Goal: Information Seeking & Learning: Learn about a topic

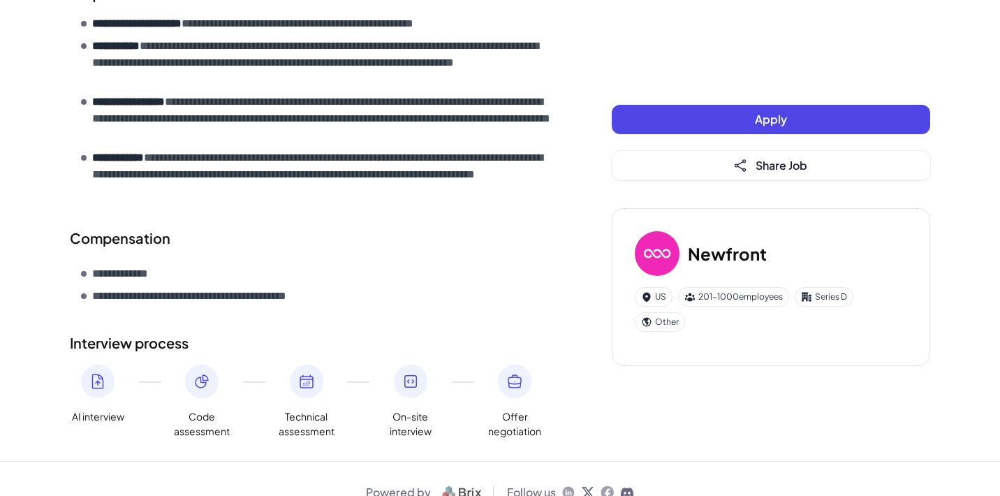
scroll to position [759, 0]
click at [567, 488] on icon at bounding box center [568, 494] width 12 height 12
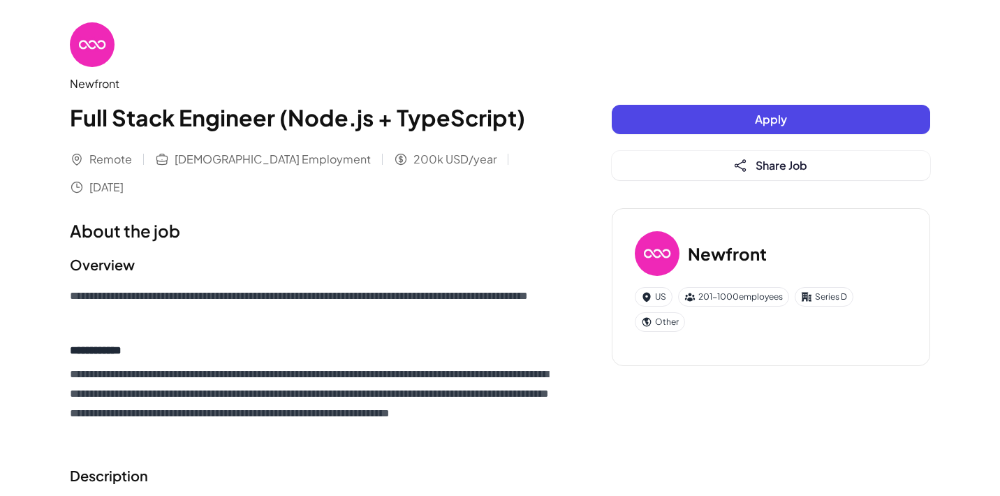
scroll to position [0, 0]
click at [108, 84] on div "Newfront" at bounding box center [313, 83] width 486 height 17
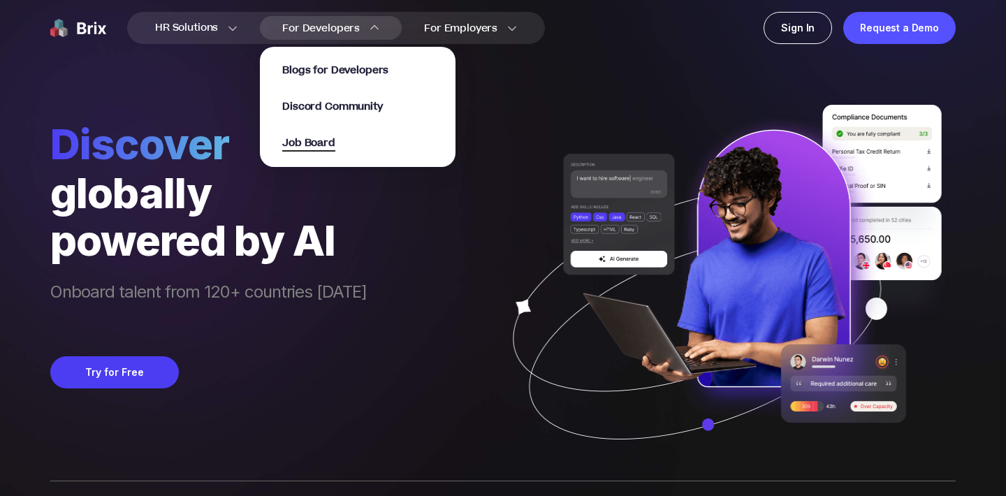
click at [307, 145] on span "Job Board" at bounding box center [308, 144] width 53 height 16
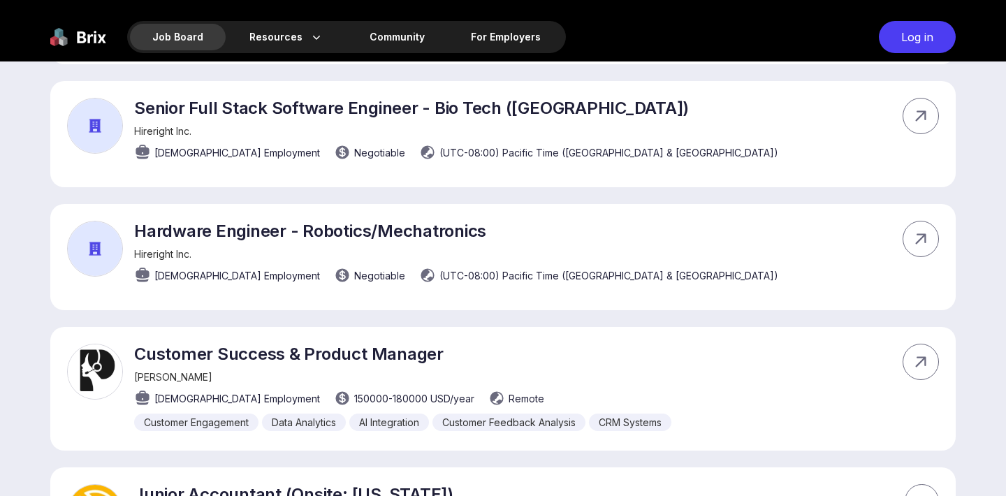
scroll to position [1123, 0]
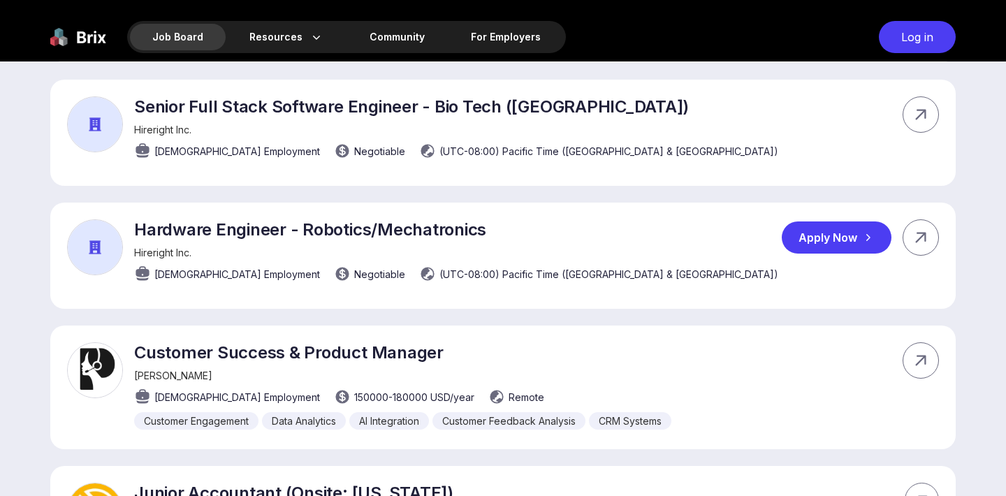
click at [451, 219] on p "Hardware Engineer - Robotics/Mechatronics" at bounding box center [456, 229] width 644 height 20
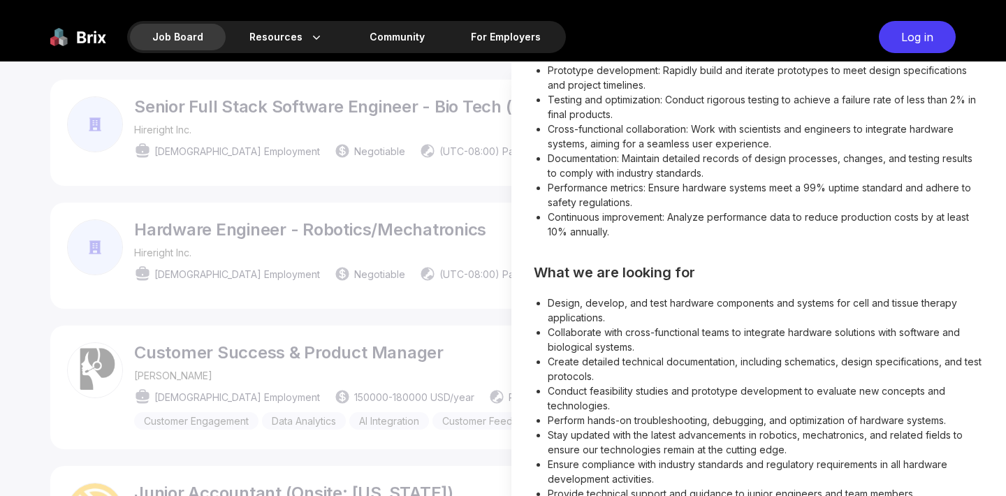
scroll to position [328, 0]
click at [415, 277] on div at bounding box center [503, 278] width 1006 height 435
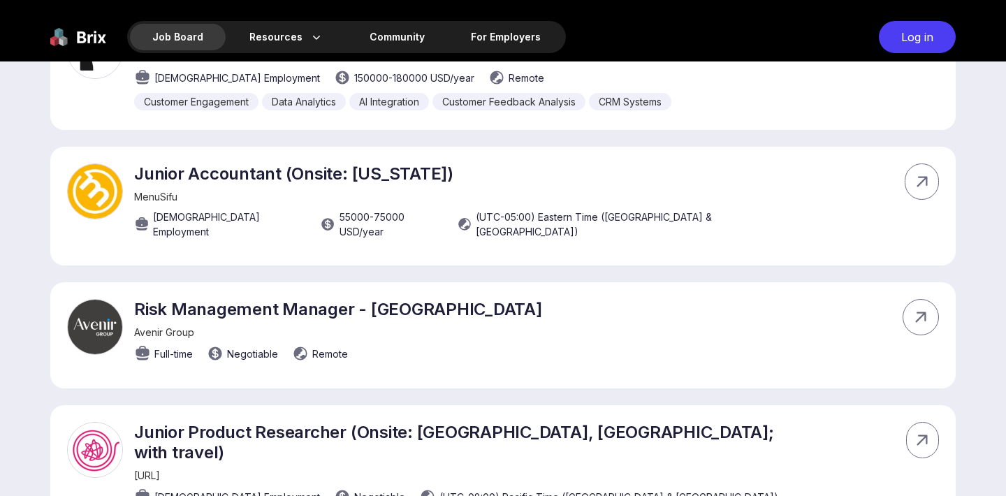
scroll to position [1973, 0]
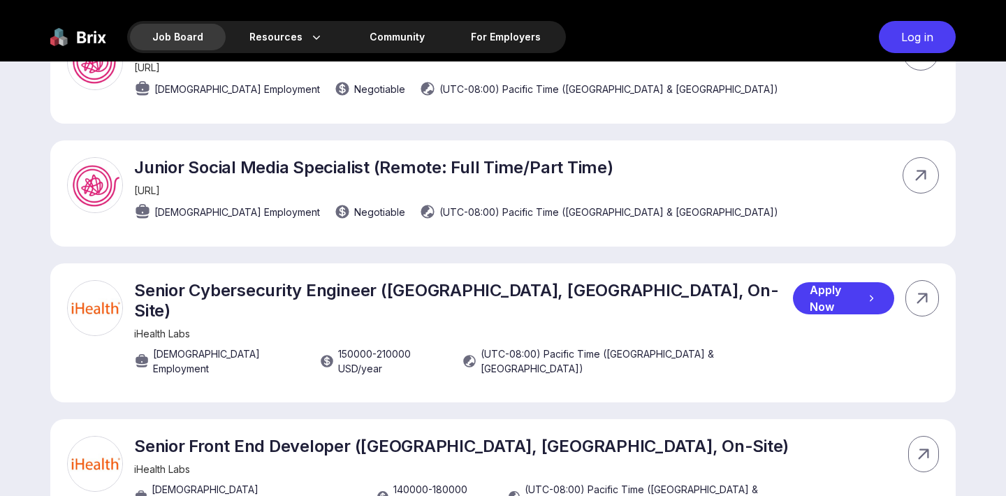
click at [391, 280] on p "Senior Cybersecurity Engineer (Sunnyvale, CA, On-Site)" at bounding box center [463, 300] width 659 height 41
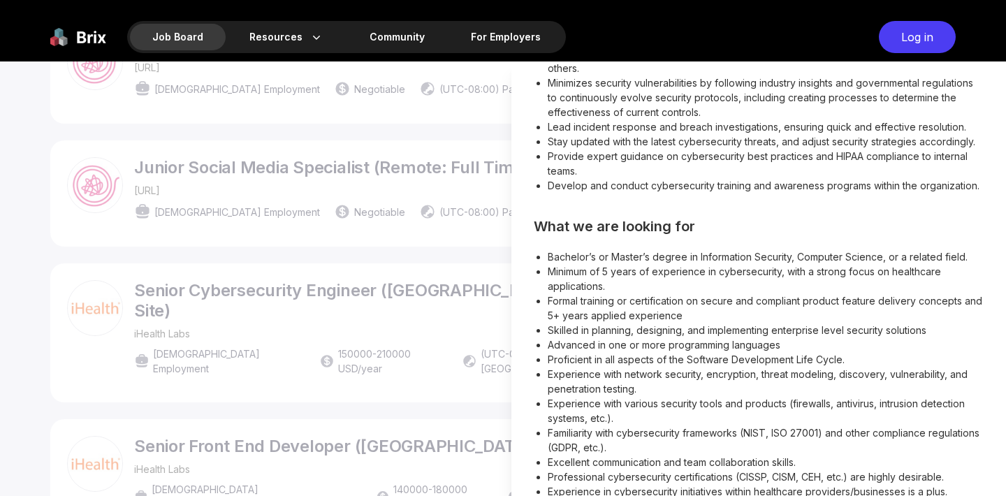
scroll to position [569, 0]
click at [433, 314] on div at bounding box center [503, 278] width 1006 height 435
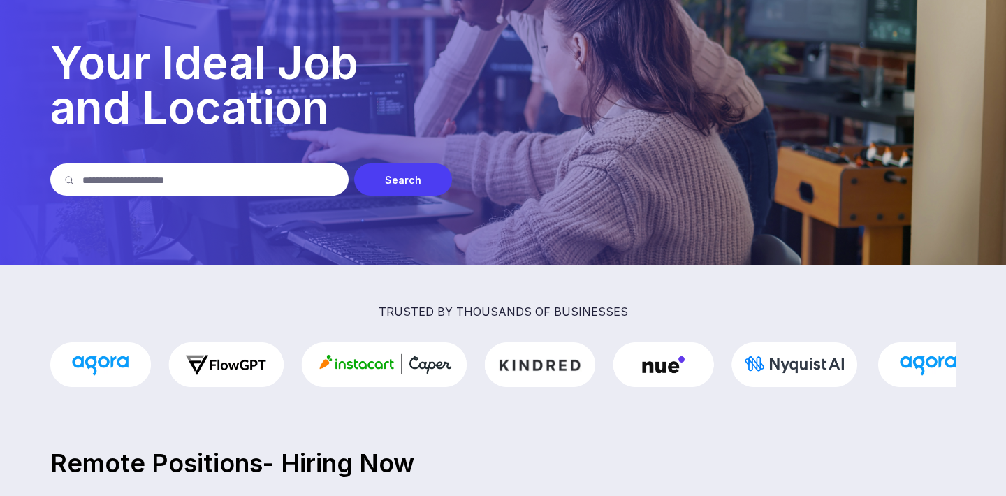
scroll to position [130, 0]
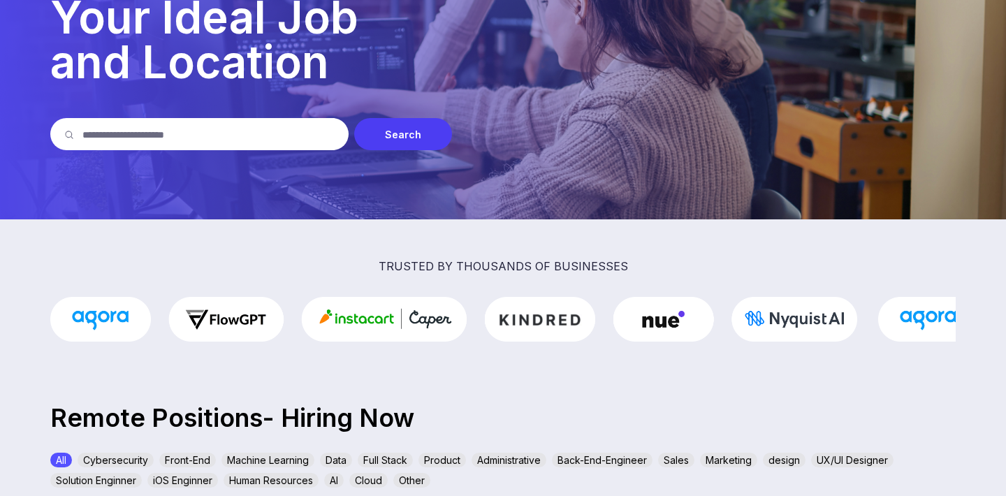
click at [265, 134] on input "text" at bounding box center [208, 134] width 252 height 32
type input "********"
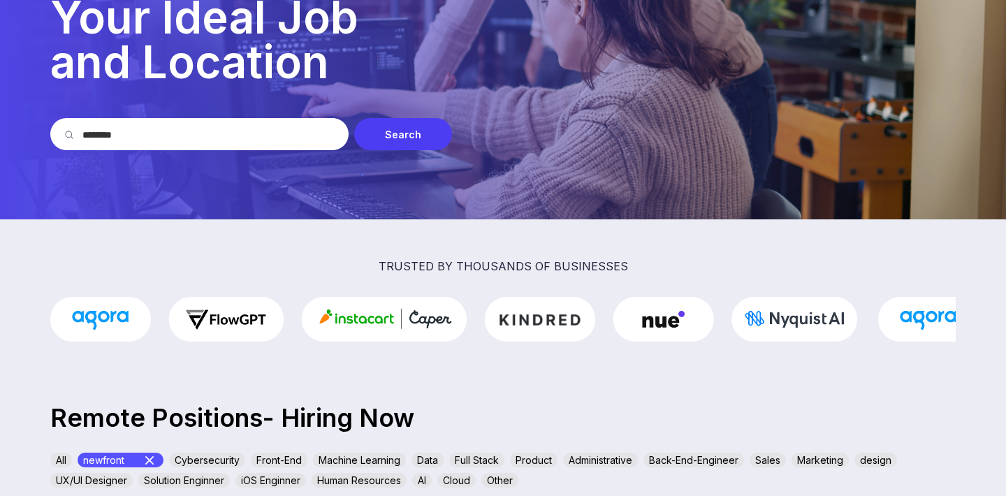
scroll to position [419, 0]
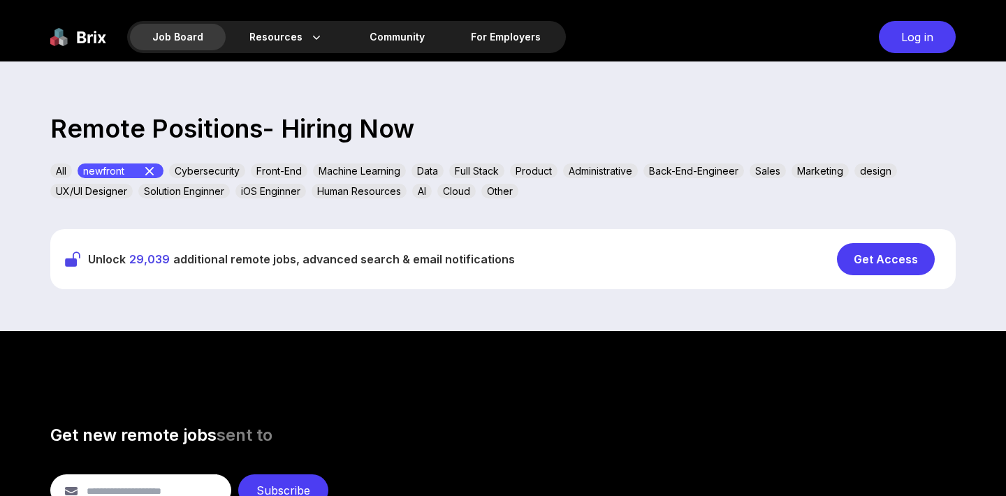
click at [157, 170] on icon at bounding box center [149, 171] width 17 height 17
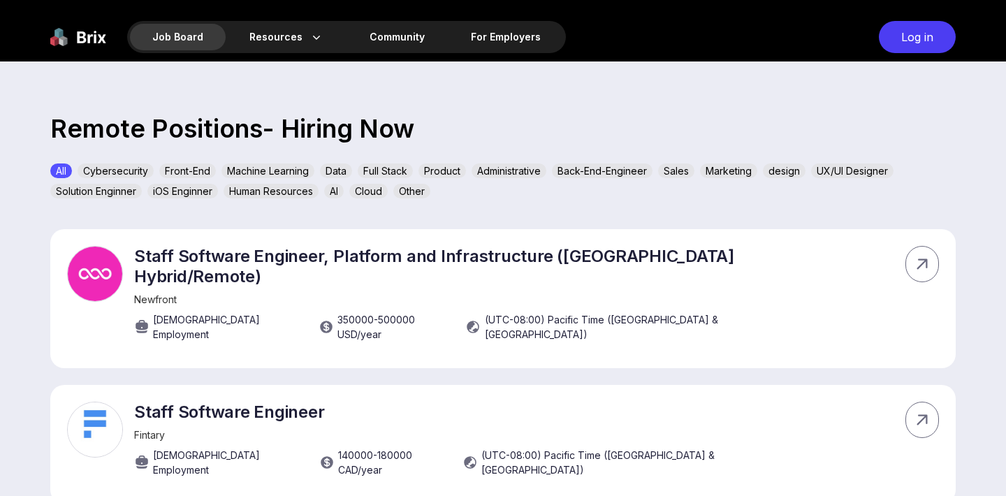
click at [386, 166] on div "Full Stack" at bounding box center [385, 170] width 55 height 15
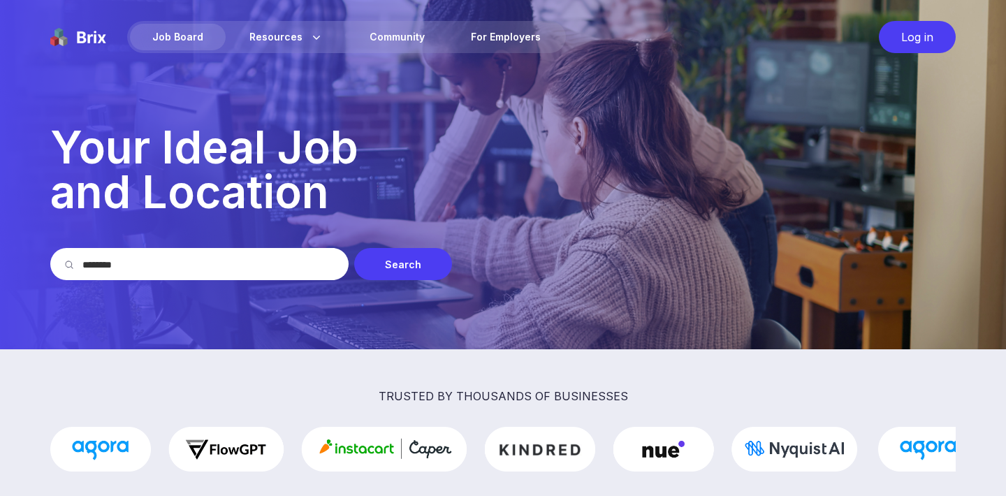
scroll to position [0, 0]
click at [377, 34] on div "Community" at bounding box center [397, 37] width 100 height 27
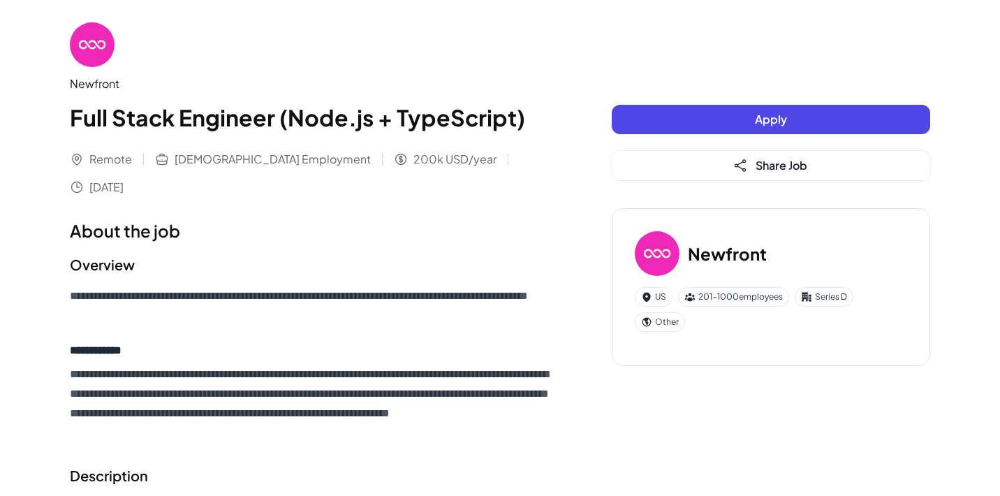
click at [118, 34] on div "Newfront Full Stack Engineer (Node.js + TypeScript)" at bounding box center [313, 78] width 486 height 112
click at [96, 89] on div "Newfront" at bounding box center [313, 83] width 486 height 17
click at [96, 45] on img at bounding box center [92, 44] width 45 height 45
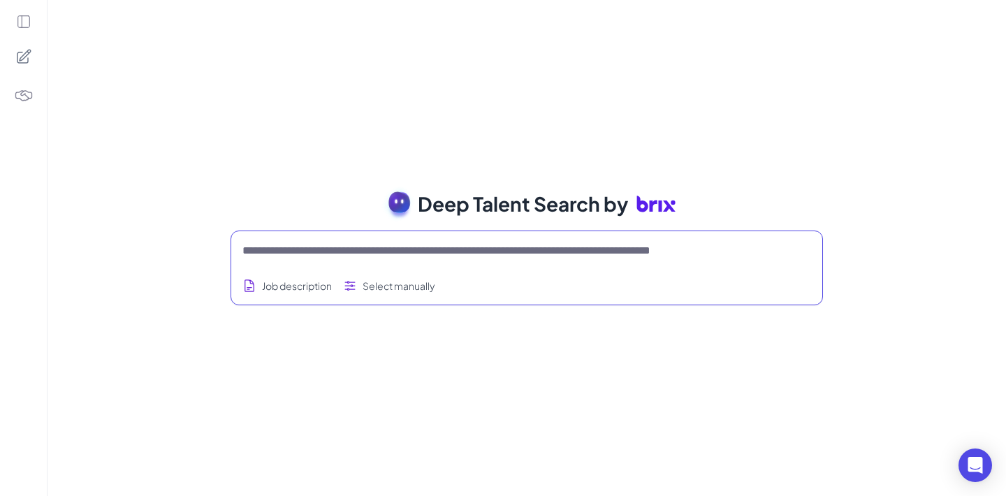
click at [386, 249] on textarea at bounding box center [509, 250] width 535 height 17
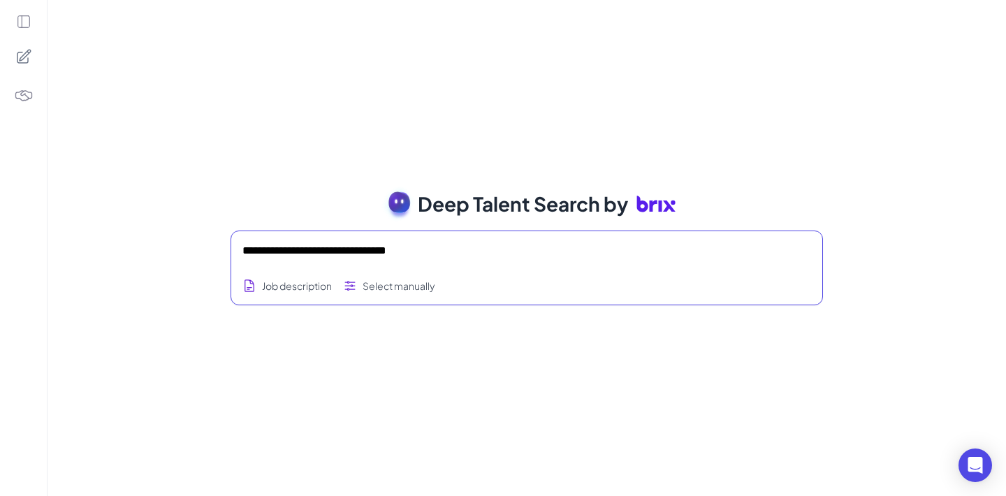
type textarea "**********"
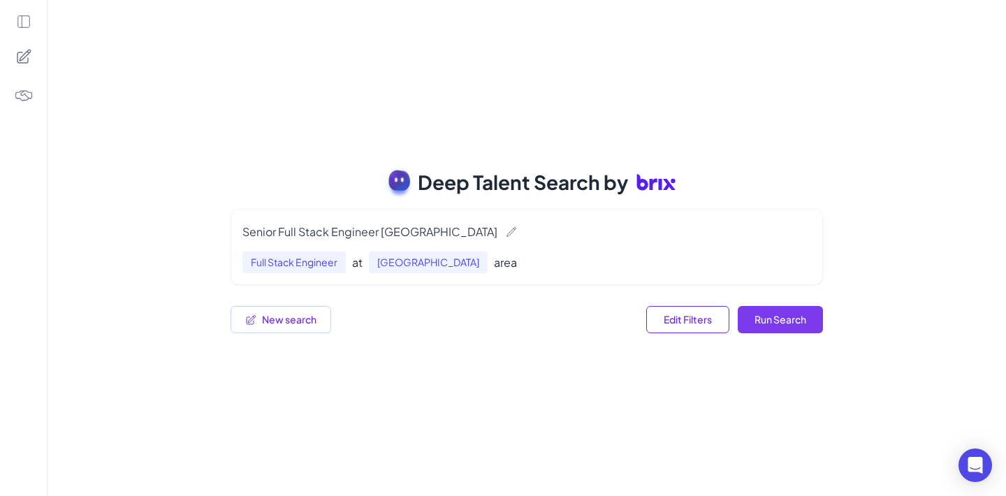
click at [784, 319] on button "Run Search" at bounding box center [780, 319] width 85 height 27
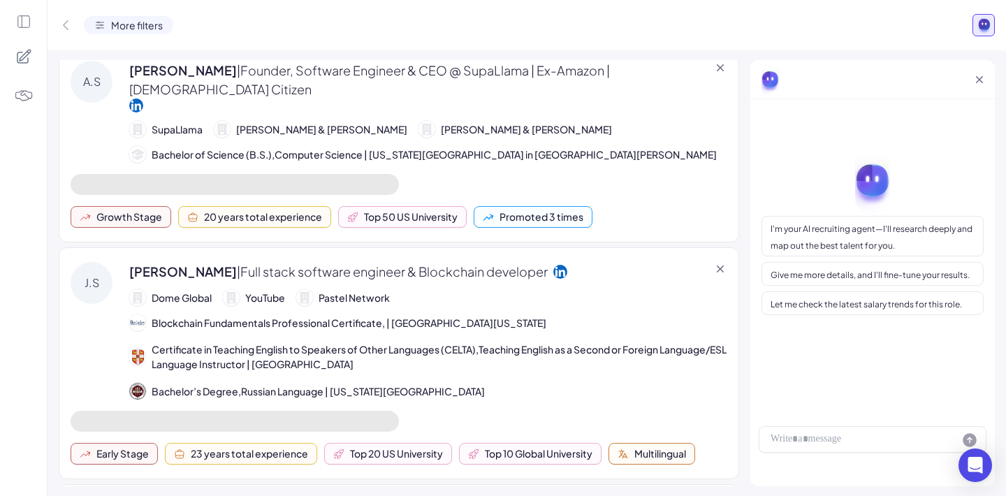
scroll to position [4335, 0]
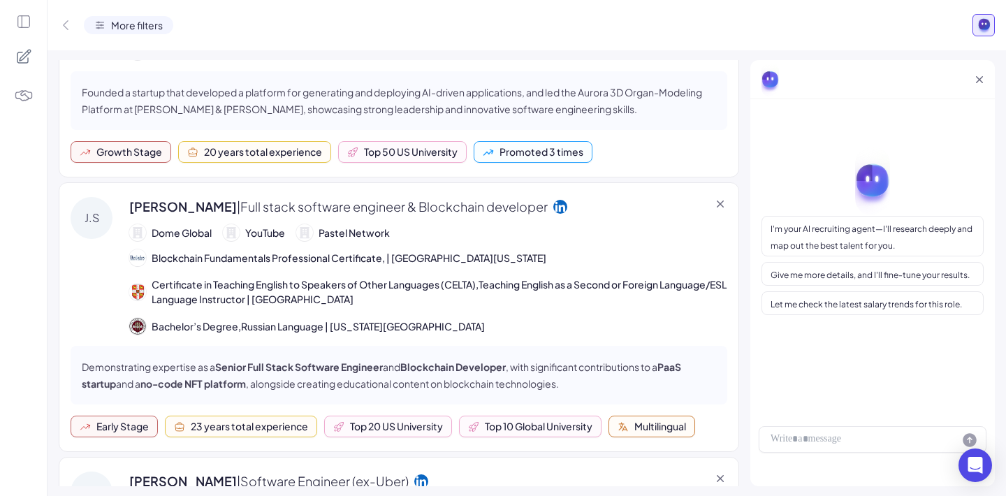
click at [465, 1] on div "More filters" at bounding box center [527, 25] width 958 height 50
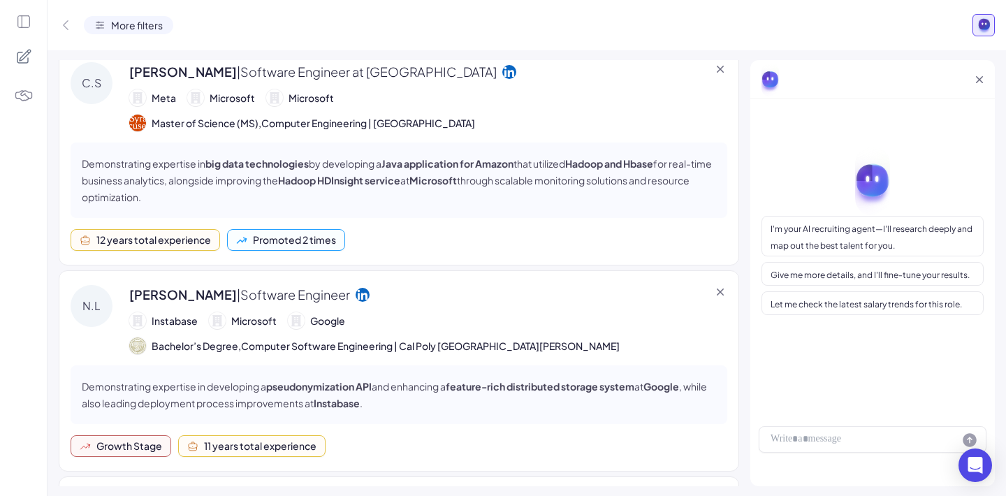
scroll to position [5425, 0]
